Goal: Task Accomplishment & Management: Manage account settings

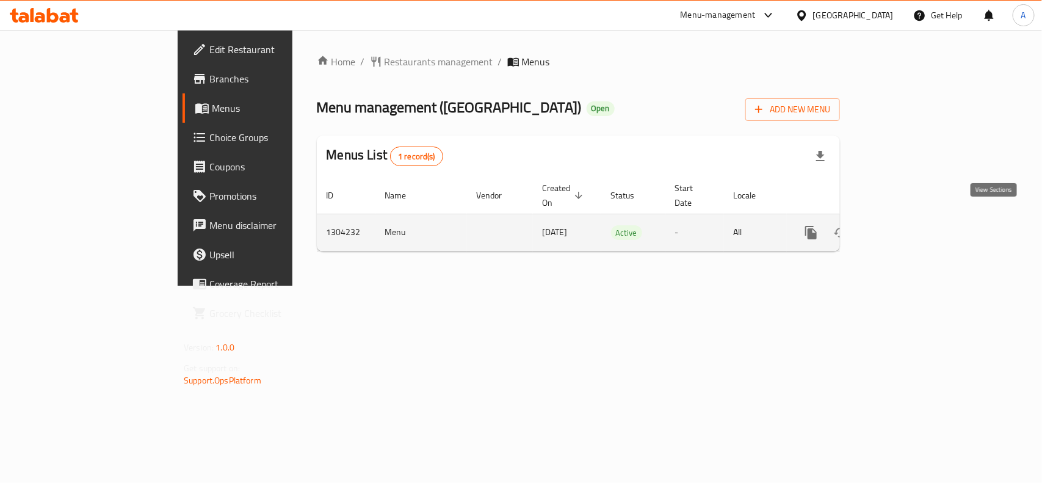
click at [904, 227] on icon "enhanced table" at bounding box center [898, 232] width 11 height 11
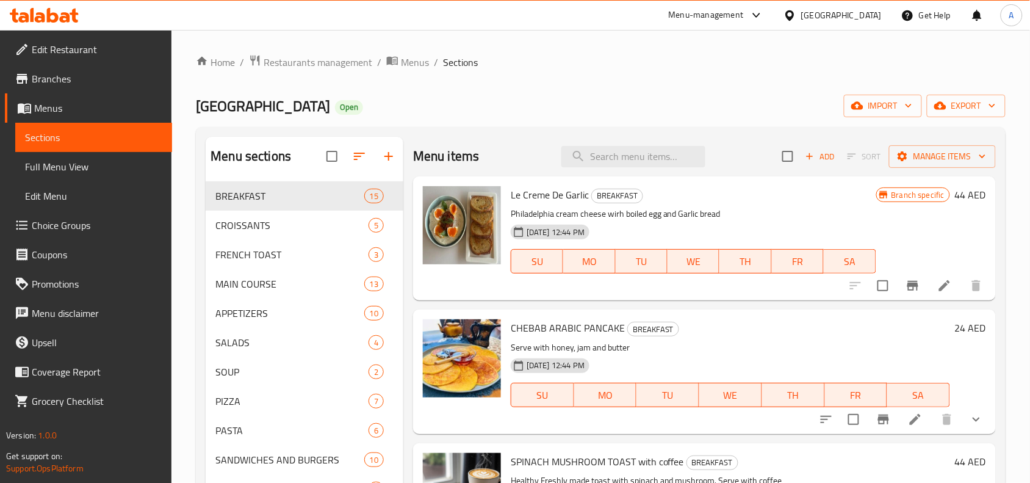
click at [544, 96] on div "SIMULI LAKE RESTAURANT Open import export" at bounding box center [601, 106] width 810 height 23
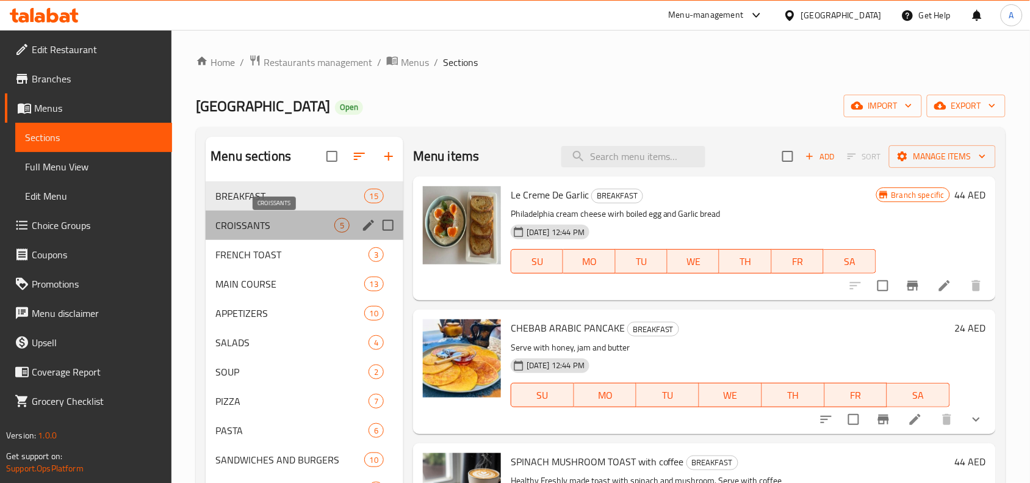
click at [267, 229] on span "CROISSANTS" at bounding box center [274, 225] width 119 height 15
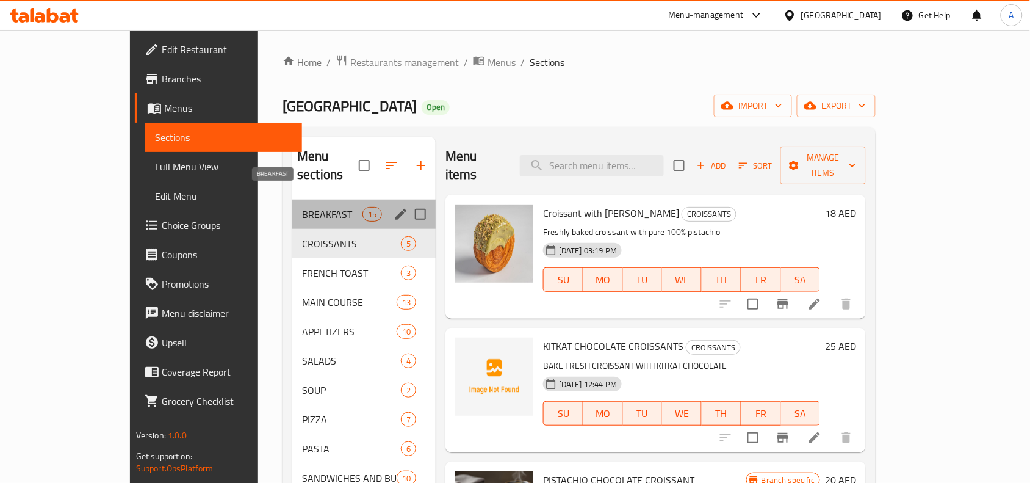
click at [302, 207] on span "BREAKFAST" at bounding box center [332, 214] width 60 height 15
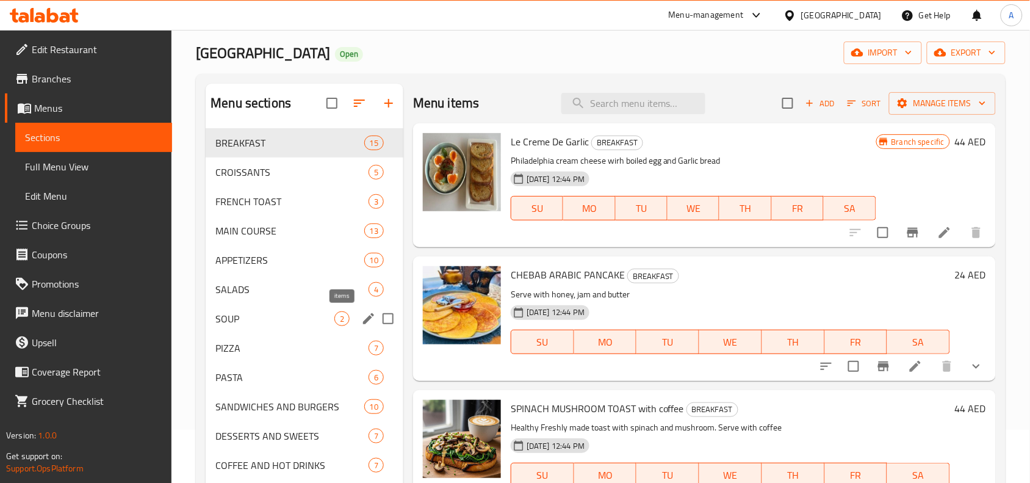
scroll to position [76, 0]
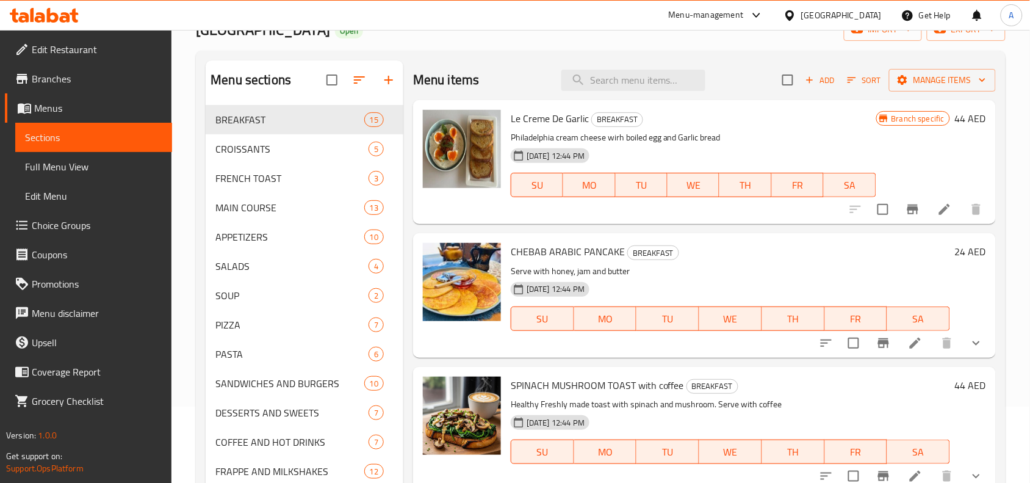
click at [525, 74] on div "Menu items Add Sort Manage items" at bounding box center [704, 80] width 583 height 40
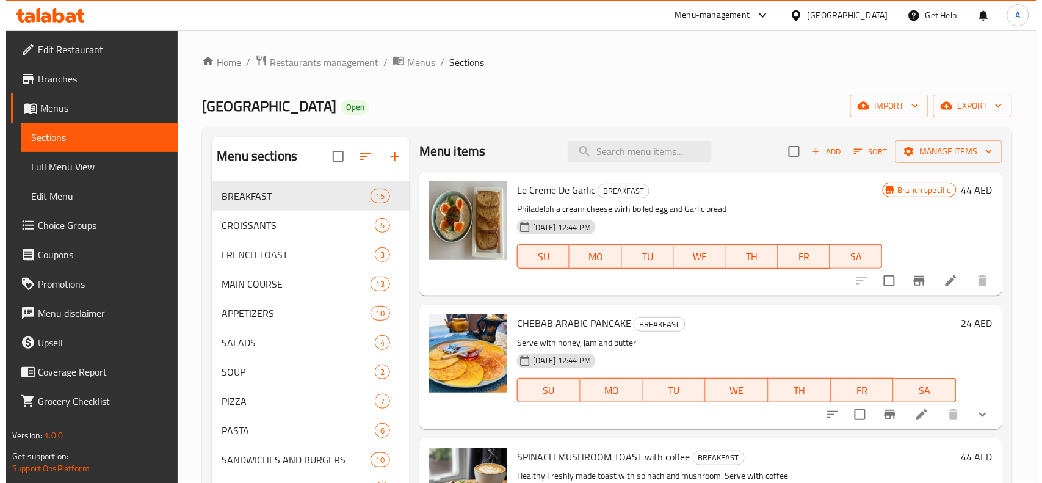
scroll to position [0, 0]
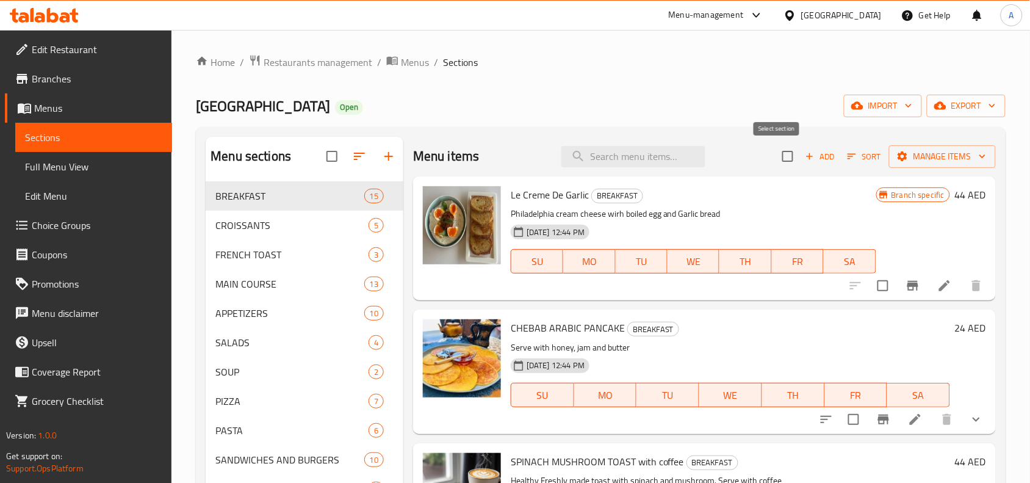
click at [779, 159] on input "checkbox" at bounding box center [788, 156] width 26 height 26
checkbox input "true"
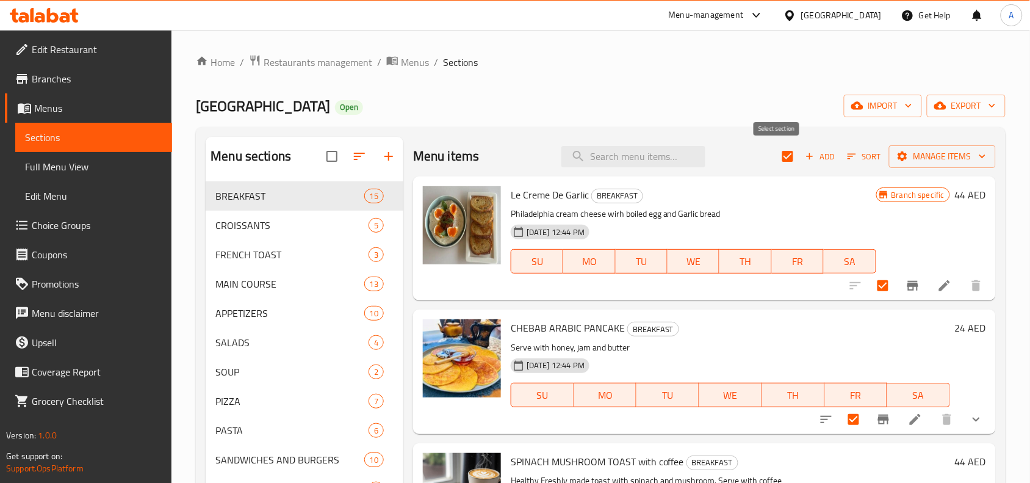
checkbox input "true"
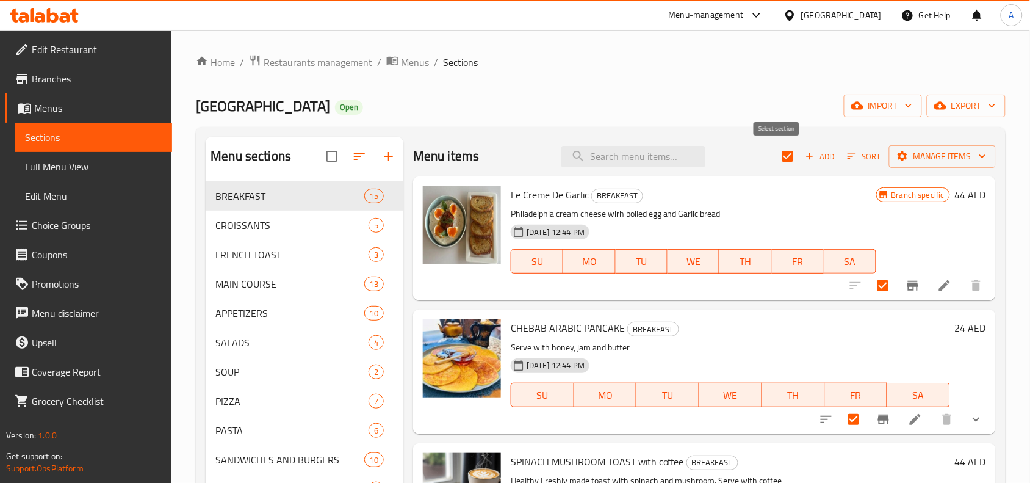
checkbox input "true"
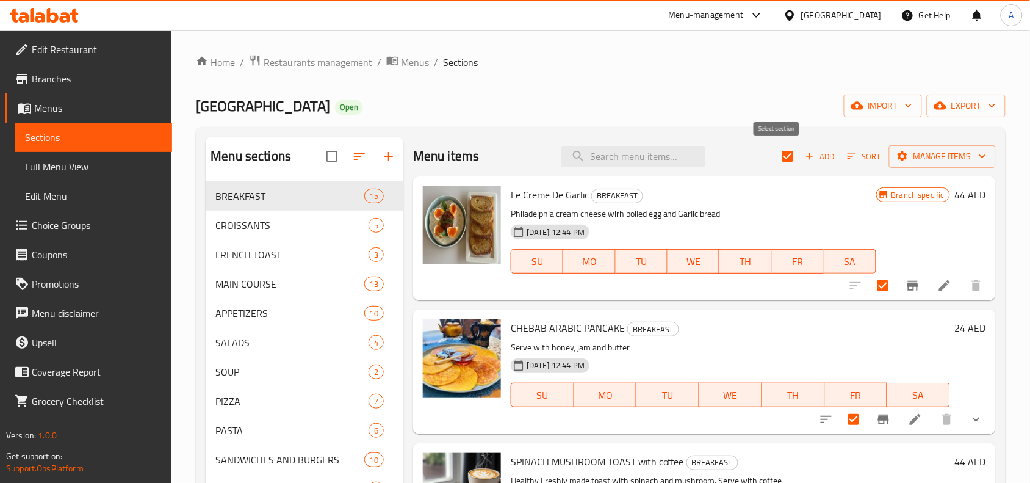
checkbox input "true"
click at [920, 156] on span "Manage items" at bounding box center [942, 156] width 87 height 15
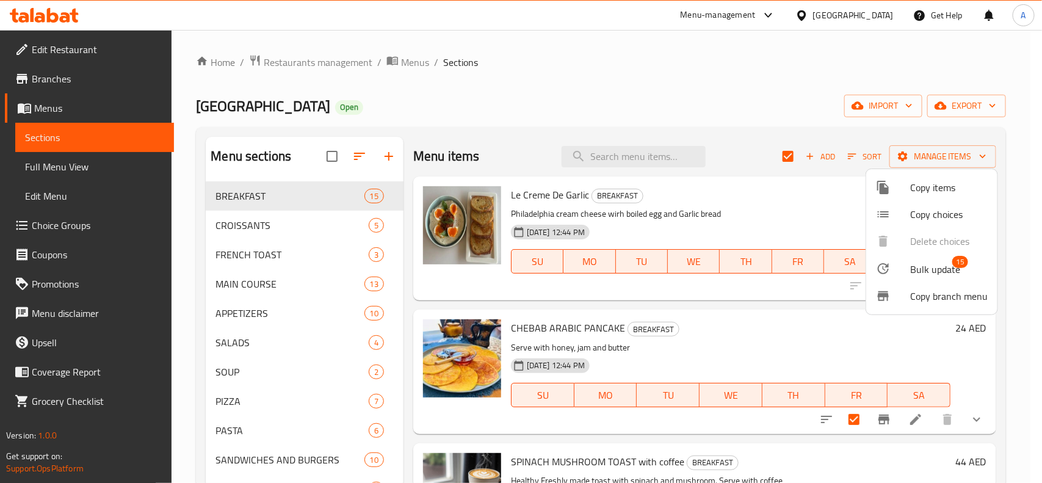
click at [922, 273] on span "Bulk update" at bounding box center [935, 269] width 50 height 15
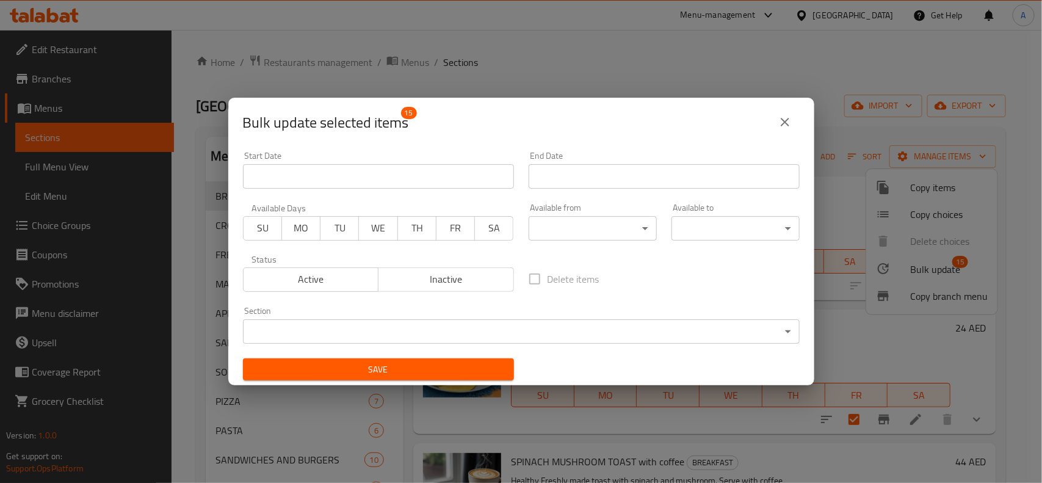
click at [557, 220] on body "​ Menu-management [GEOGRAPHIC_DATA] Get Help A Edit Restaurant Branches Menus S…" at bounding box center [521, 256] width 1042 height 453
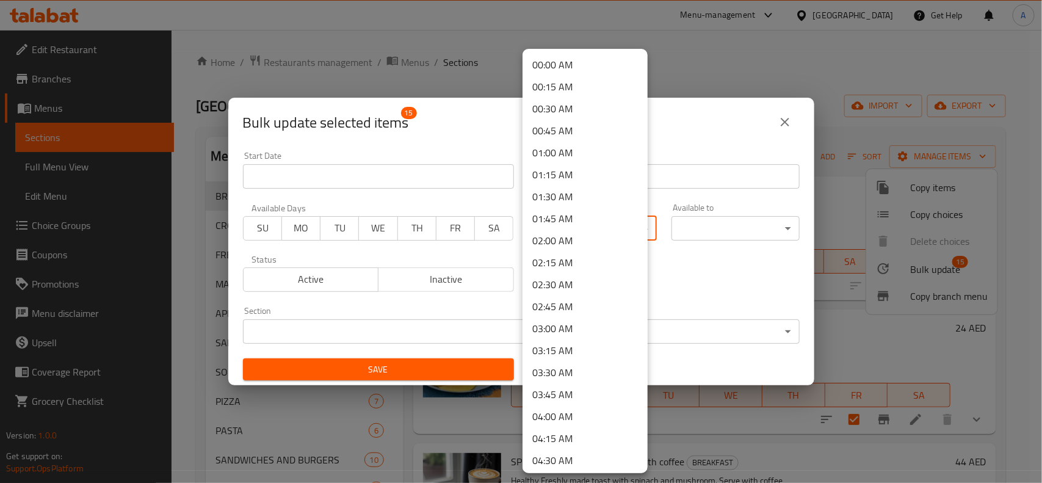
scroll to position [305, 0]
click at [566, 376] on li "07:00 AM" at bounding box center [584, 375] width 125 height 22
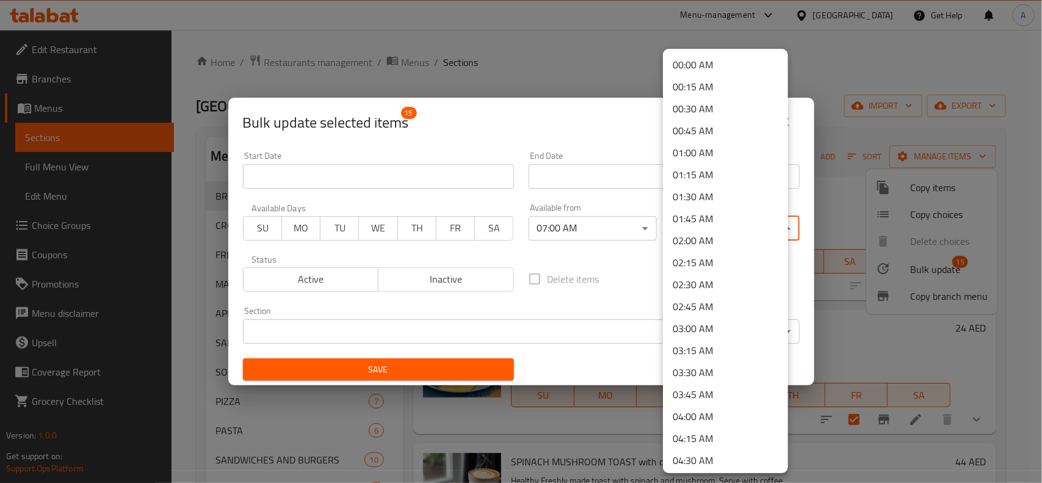
click at [743, 225] on body "​ Menu-management [GEOGRAPHIC_DATA] Get Help A Edit Restaurant Branches Menus S…" at bounding box center [521, 256] width 1042 height 453
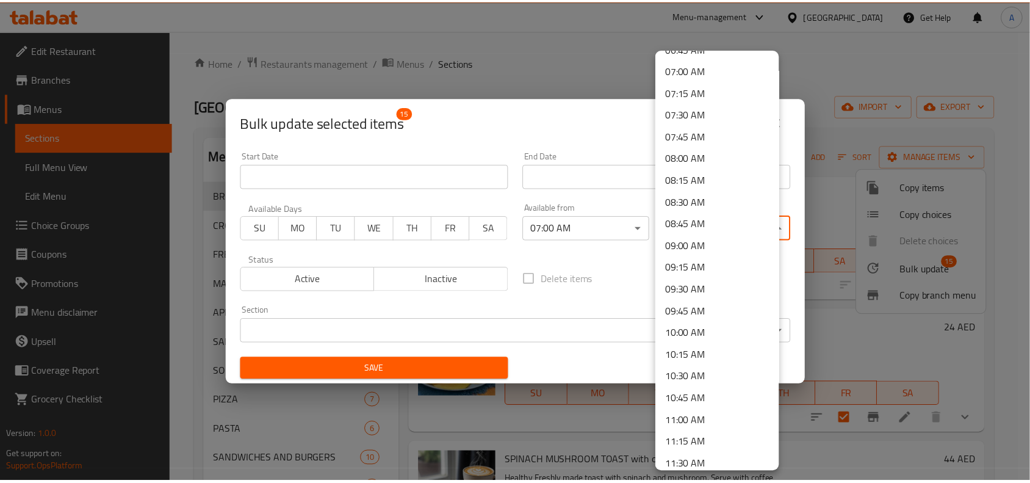
scroll to position [915, 0]
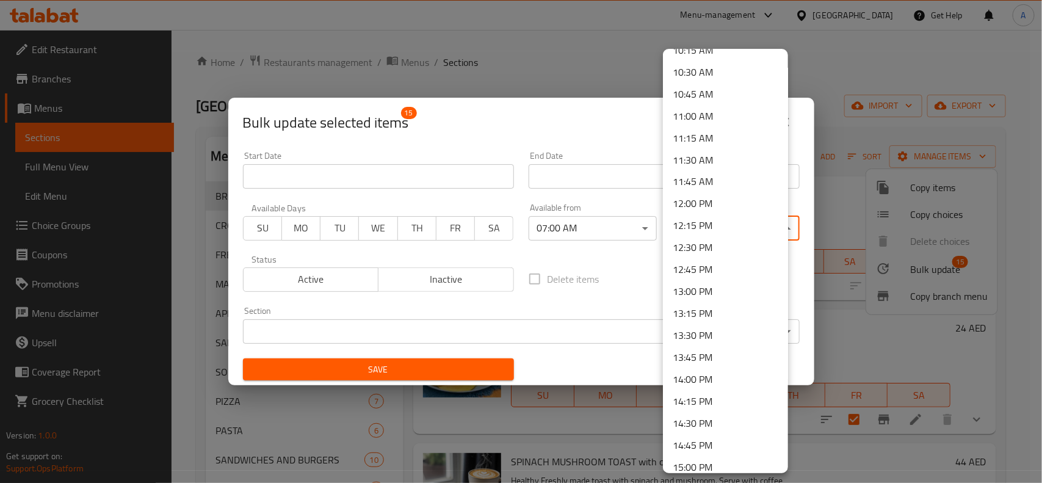
click at [730, 290] on li "13:00 PM" at bounding box center [725, 292] width 125 height 22
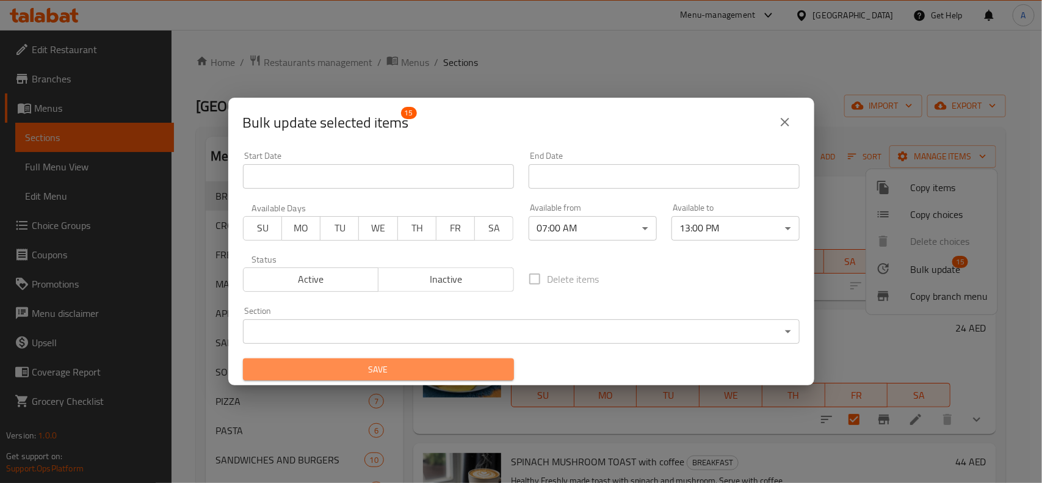
click at [434, 358] on button "Save" at bounding box center [378, 369] width 271 height 23
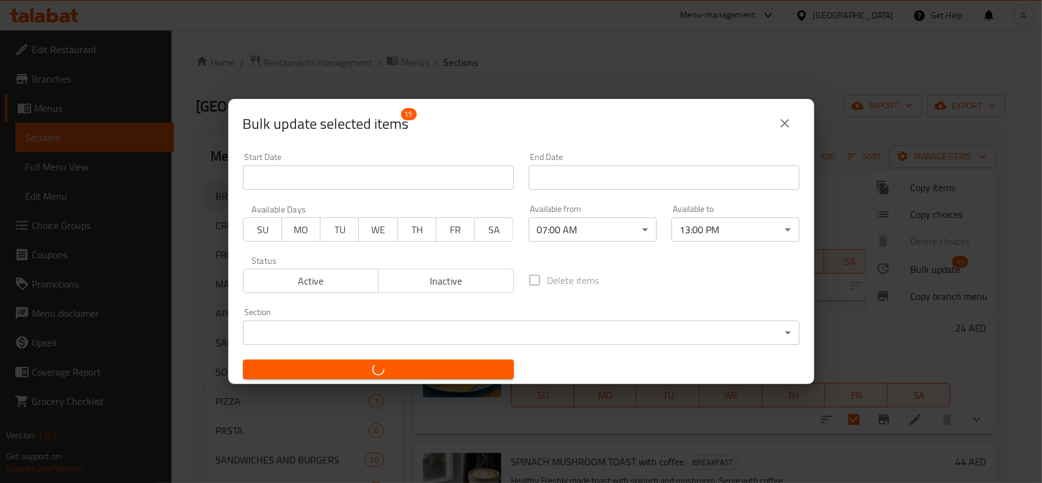
checkbox input "false"
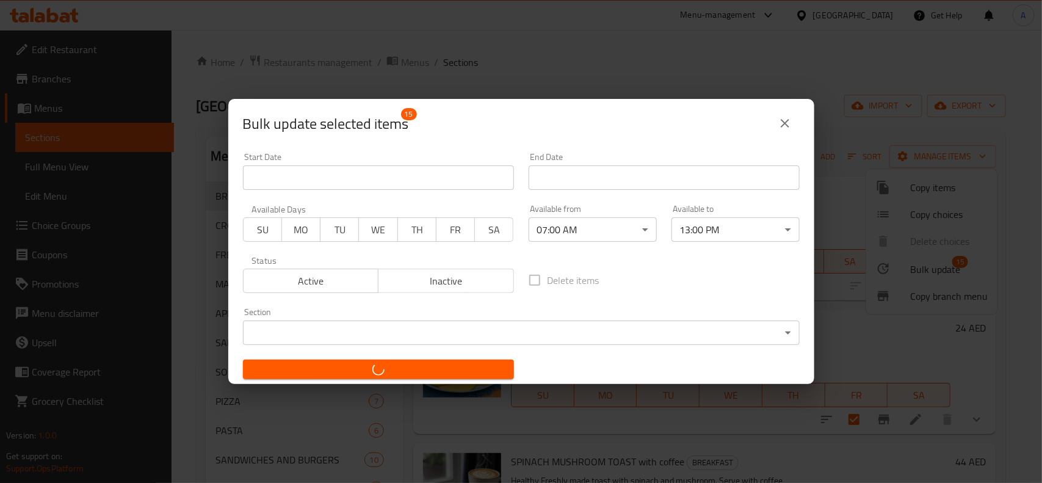
checkbox input "false"
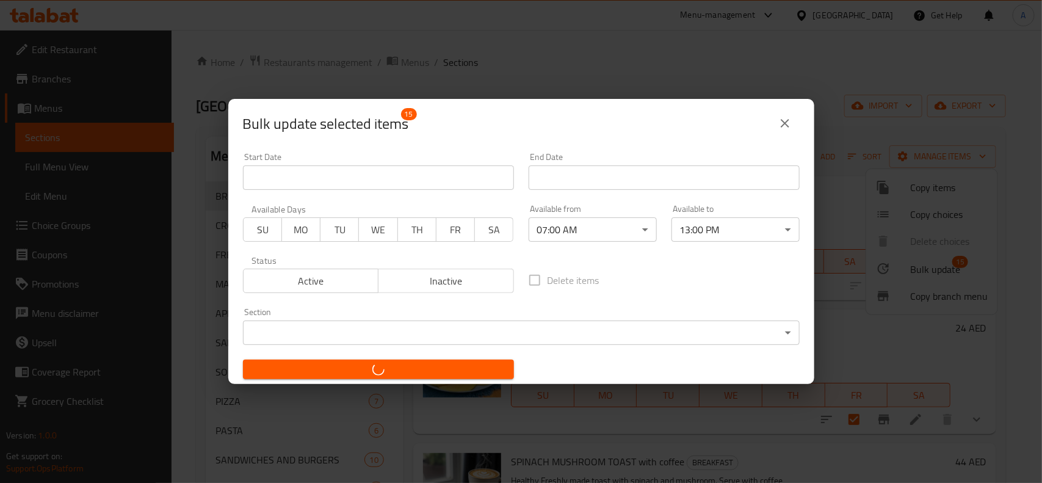
checkbox input "false"
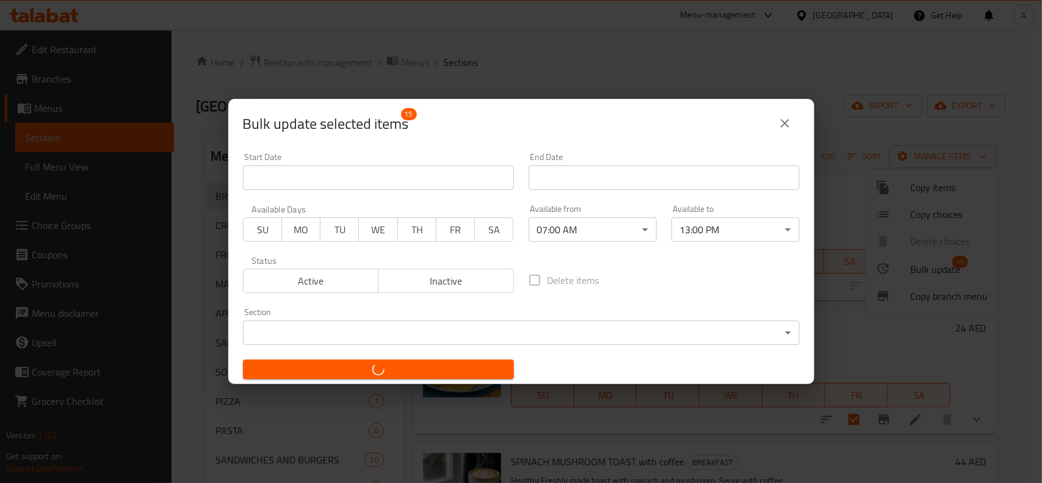
checkbox input "false"
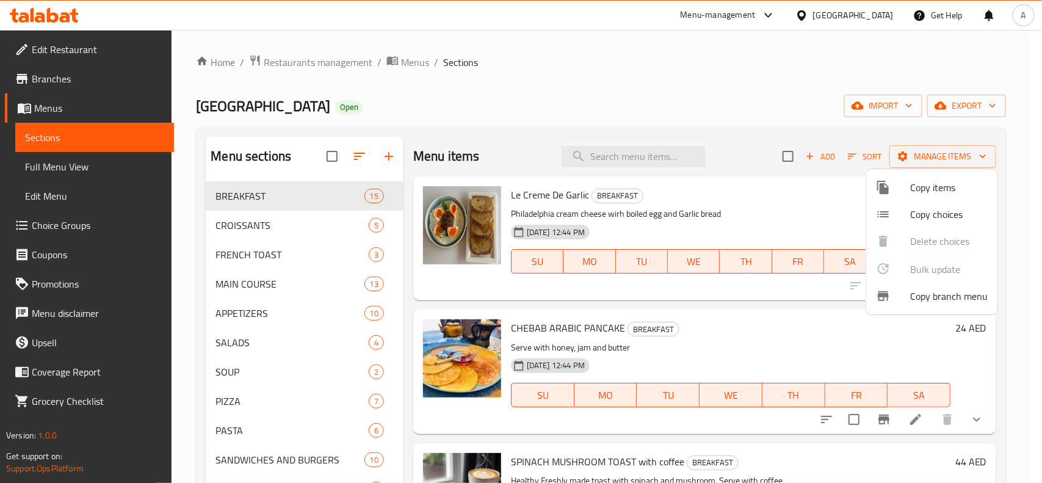
click at [751, 99] on div at bounding box center [521, 241] width 1042 height 483
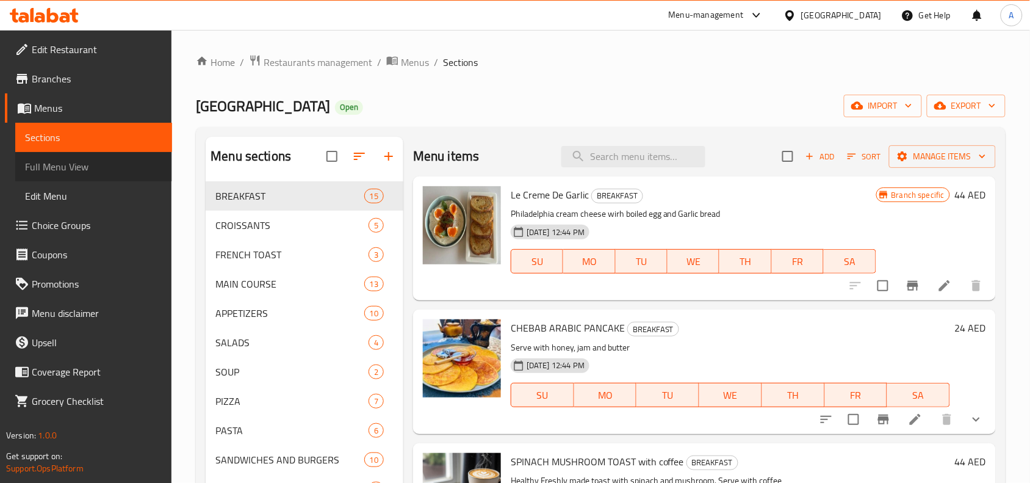
click at [82, 166] on span "Full Menu View" at bounding box center [93, 166] width 137 height 15
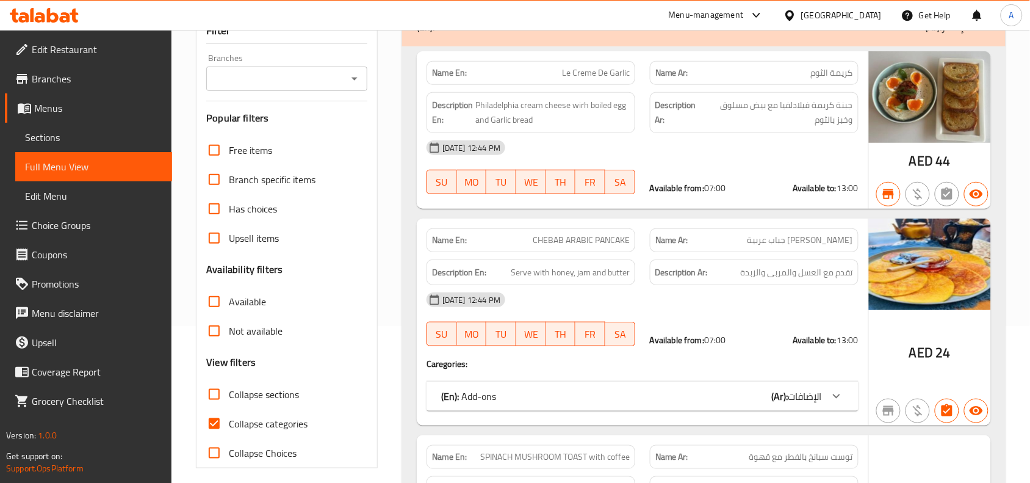
scroll to position [381, 0]
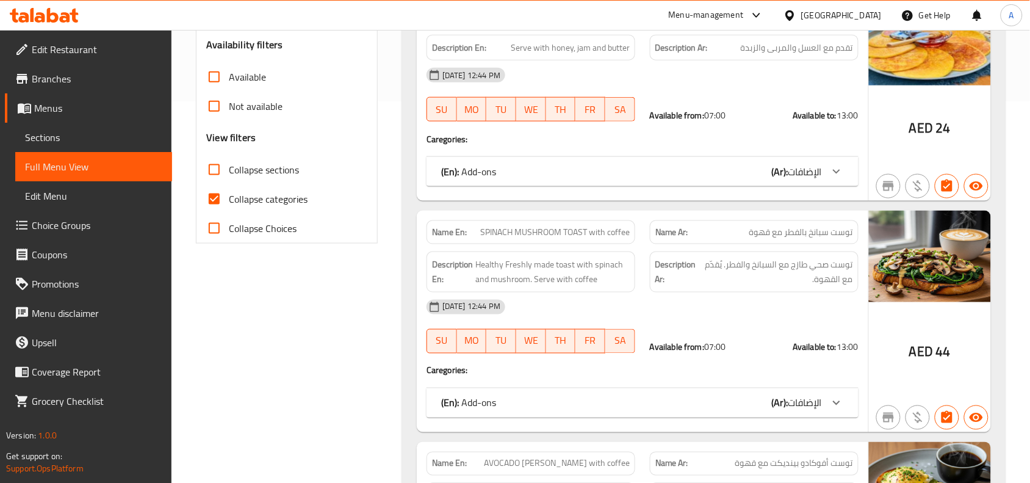
click at [212, 166] on input "Collapse sections" at bounding box center [214, 169] width 29 height 29
checkbox input "true"
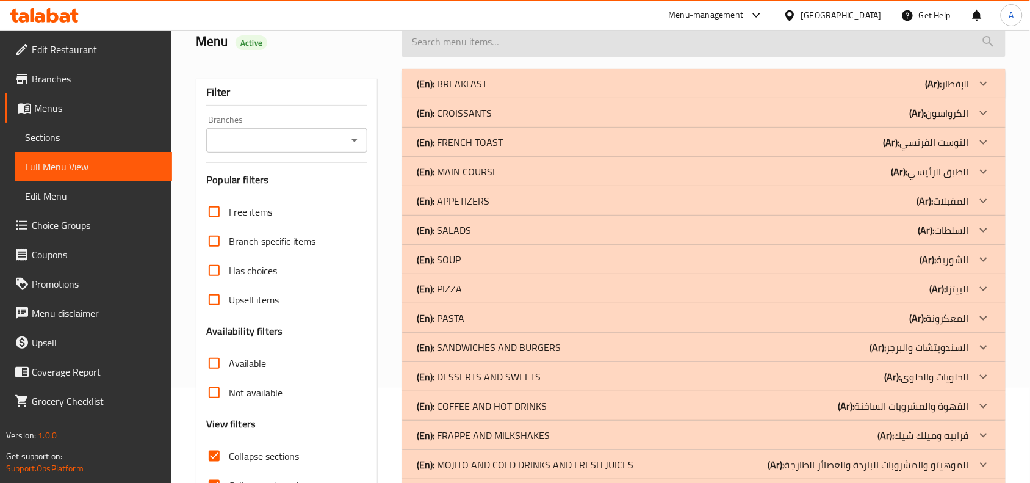
scroll to position [0, 0]
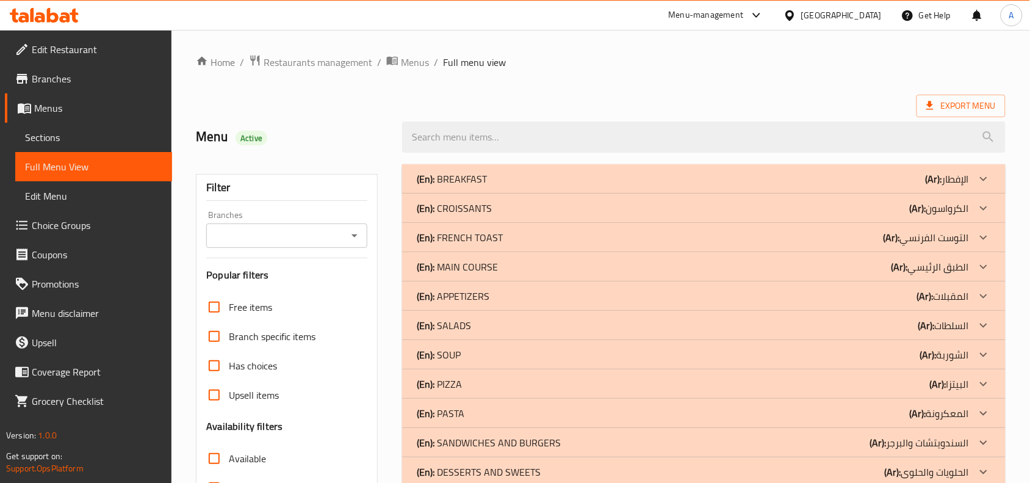
click at [347, 236] on icon "Open" at bounding box center [354, 235] width 15 height 15
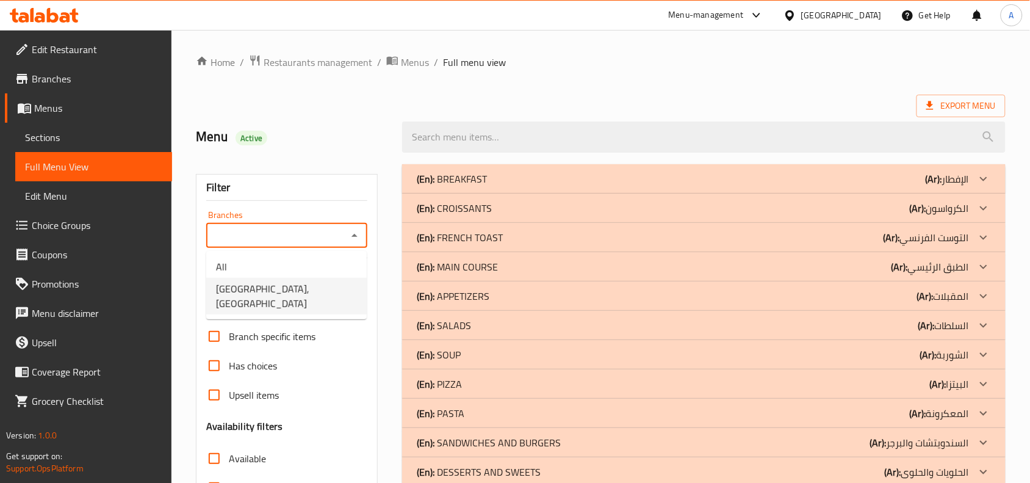
click at [309, 287] on span "[GEOGRAPHIC_DATA], [GEOGRAPHIC_DATA]" at bounding box center [286, 295] width 141 height 29
type input "[GEOGRAPHIC_DATA], [GEOGRAPHIC_DATA]"
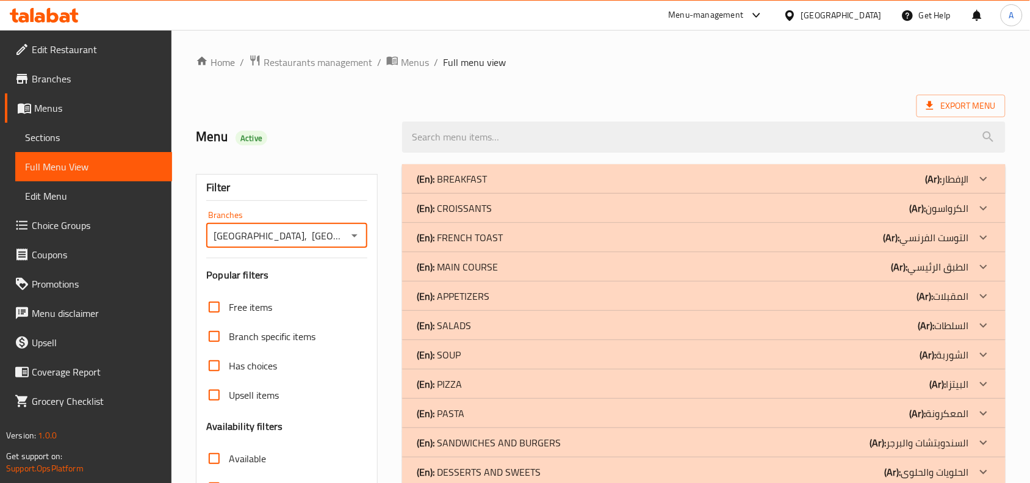
drag, startPoint x: 979, startPoint y: 169, endPoint x: 766, endPoint y: 172, distance: 213.6
click at [978, 170] on div at bounding box center [983, 178] width 29 height 29
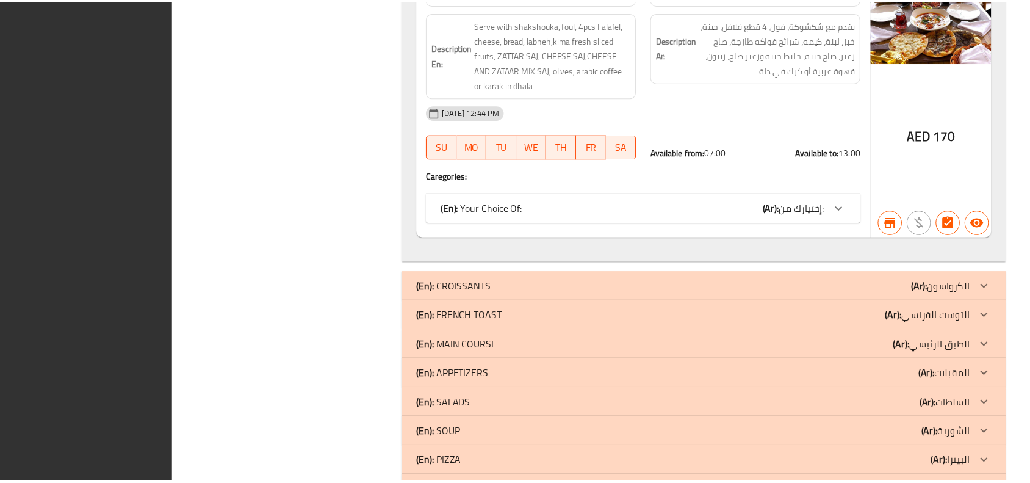
scroll to position [3150, 0]
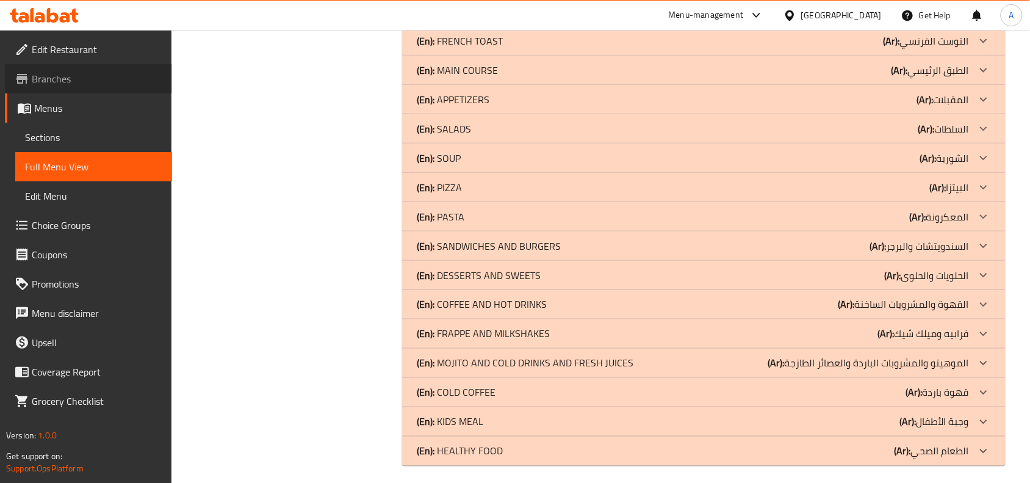
click at [28, 70] on link "Branches" at bounding box center [88, 78] width 167 height 29
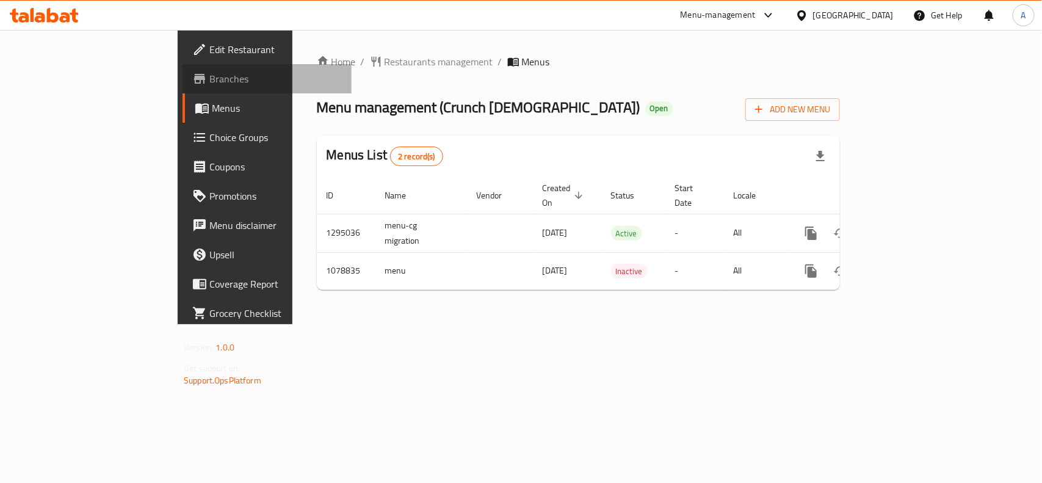
click at [209, 79] on span "Branches" at bounding box center [275, 78] width 132 height 15
